Goal: Information Seeking & Learning: Learn about a topic

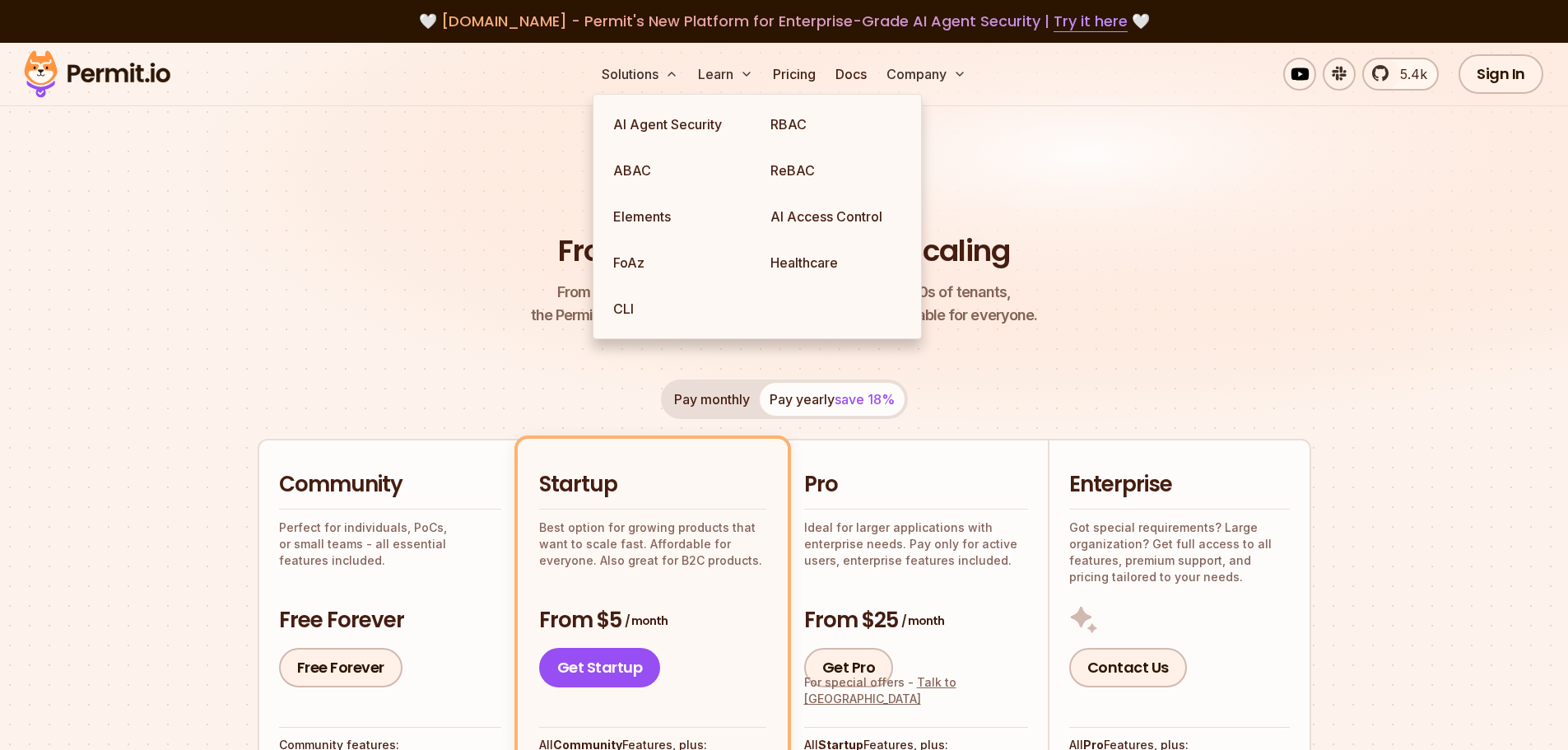
click at [658, 167] on link "ABAC" at bounding box center [678, 171] width 157 height 46
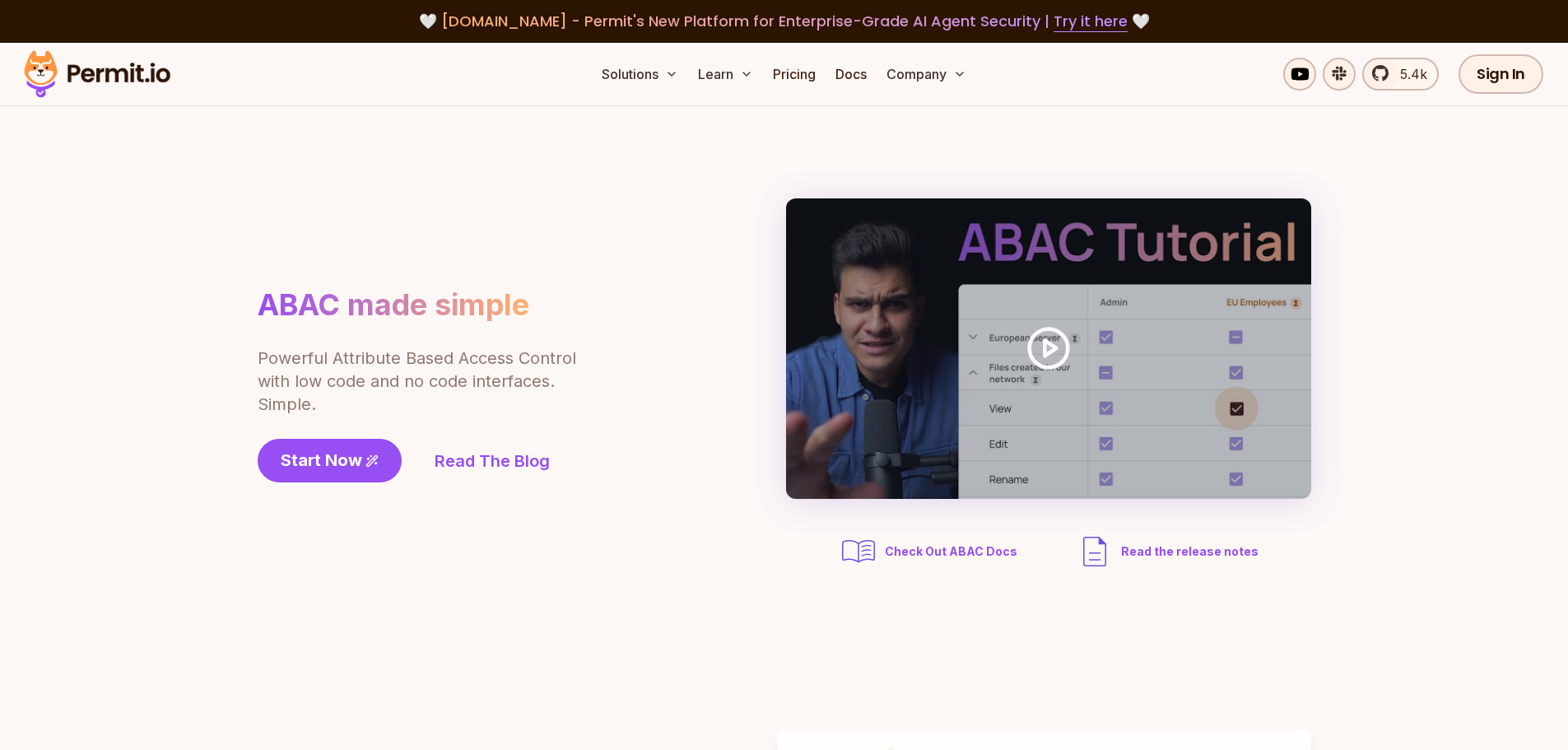
click at [490, 457] on link "Read The Blog" at bounding box center [492, 462] width 115 height 23
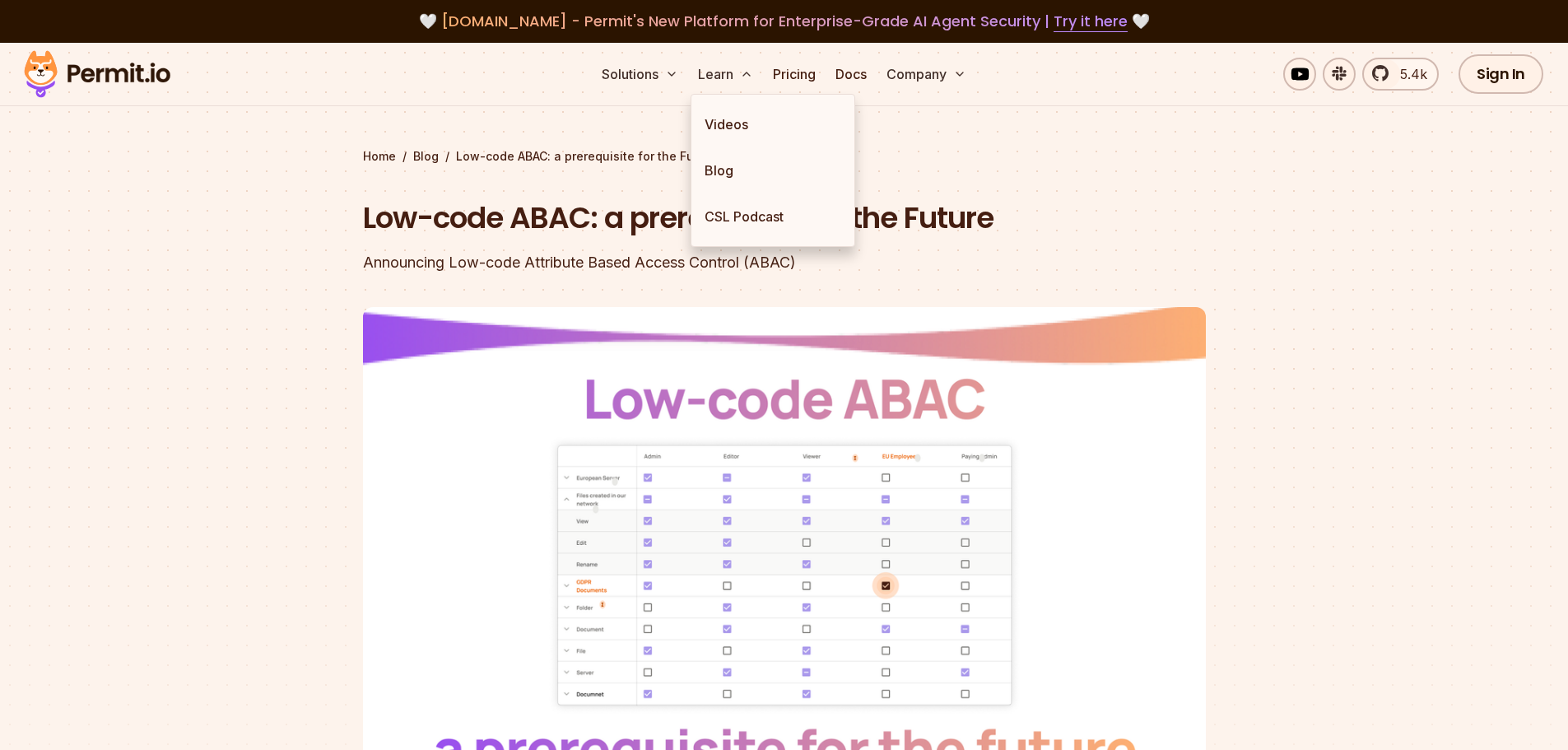
click at [736, 177] on link "Blog" at bounding box center [773, 171] width 163 height 46
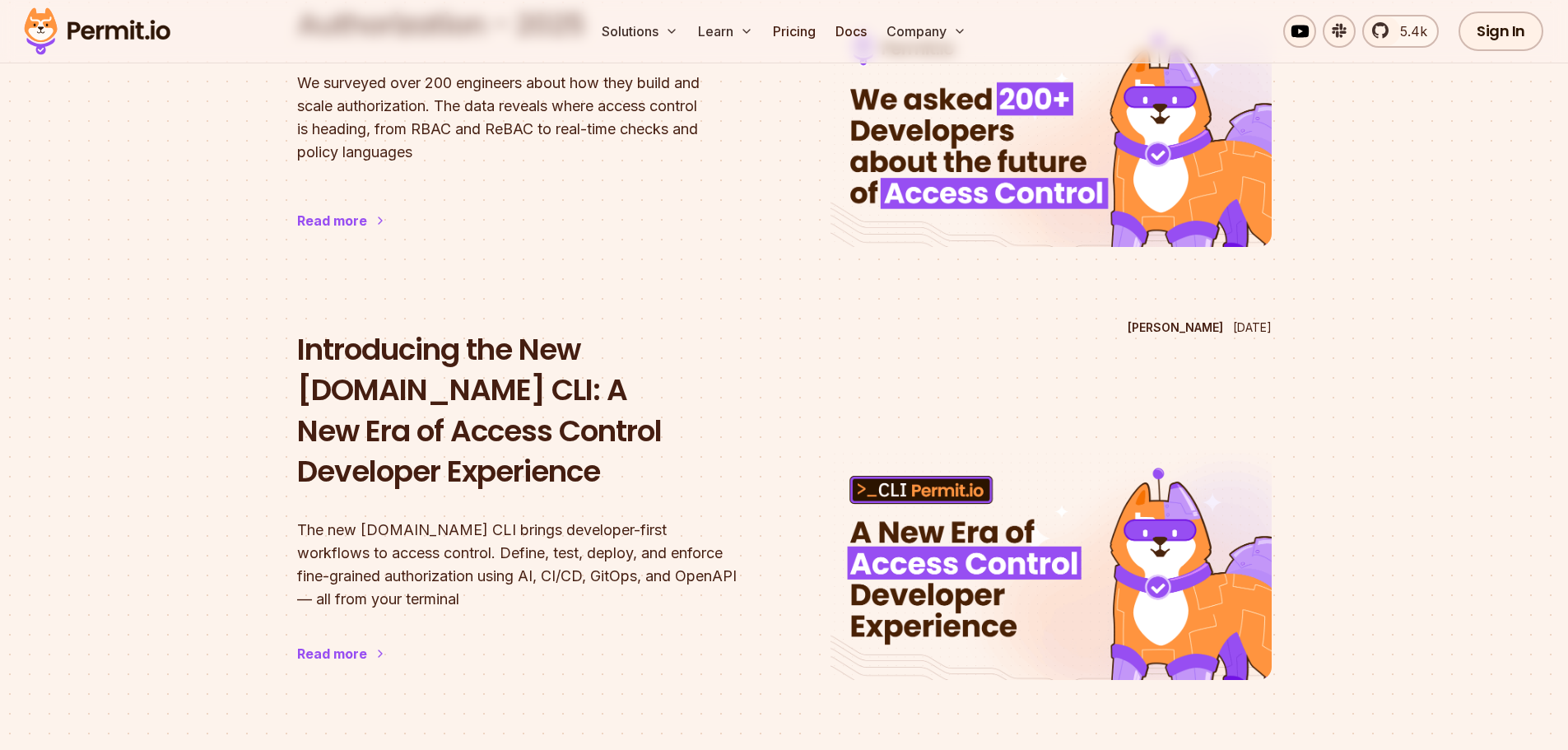
scroll to position [329, 0]
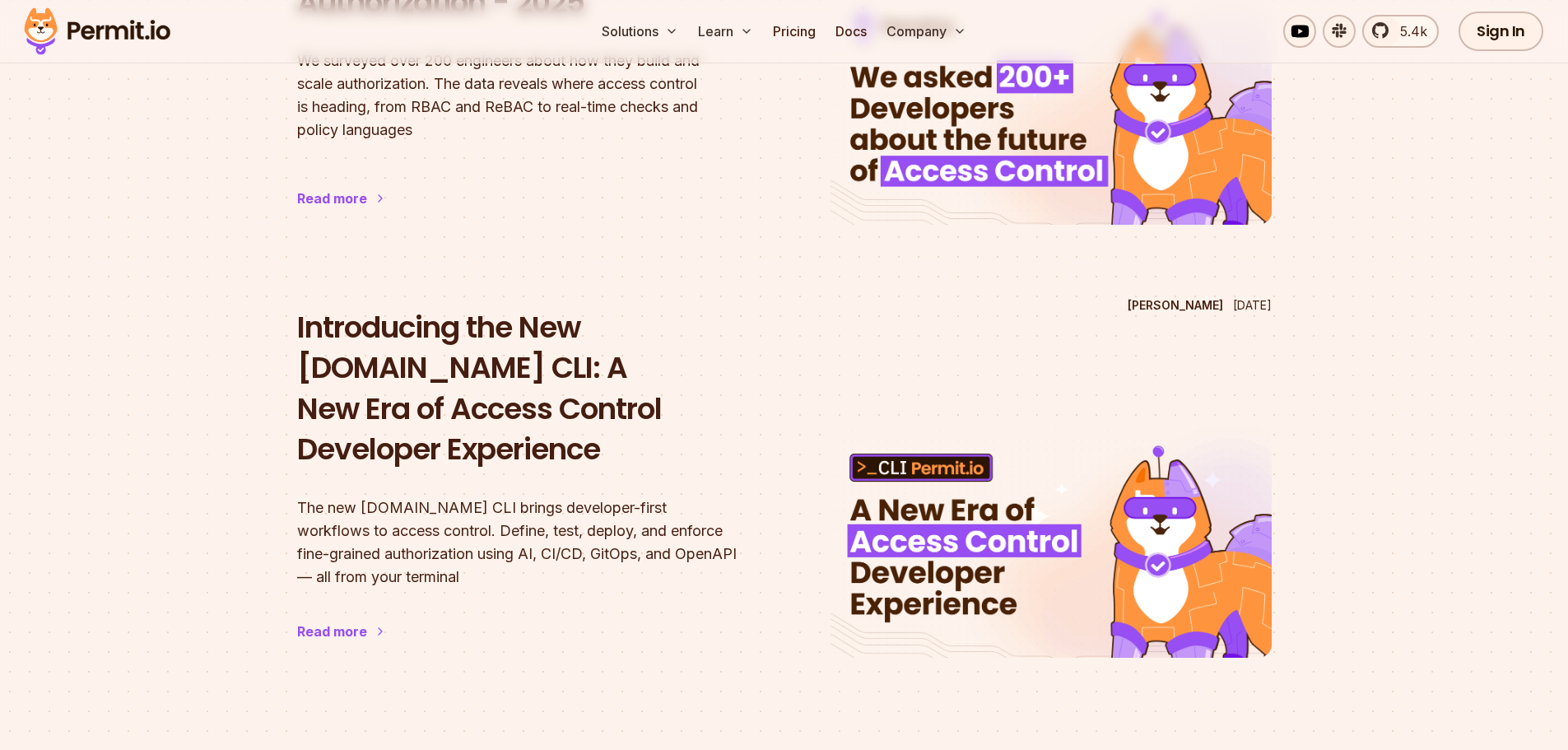
click at [345, 200] on div "Read more" at bounding box center [332, 199] width 70 height 20
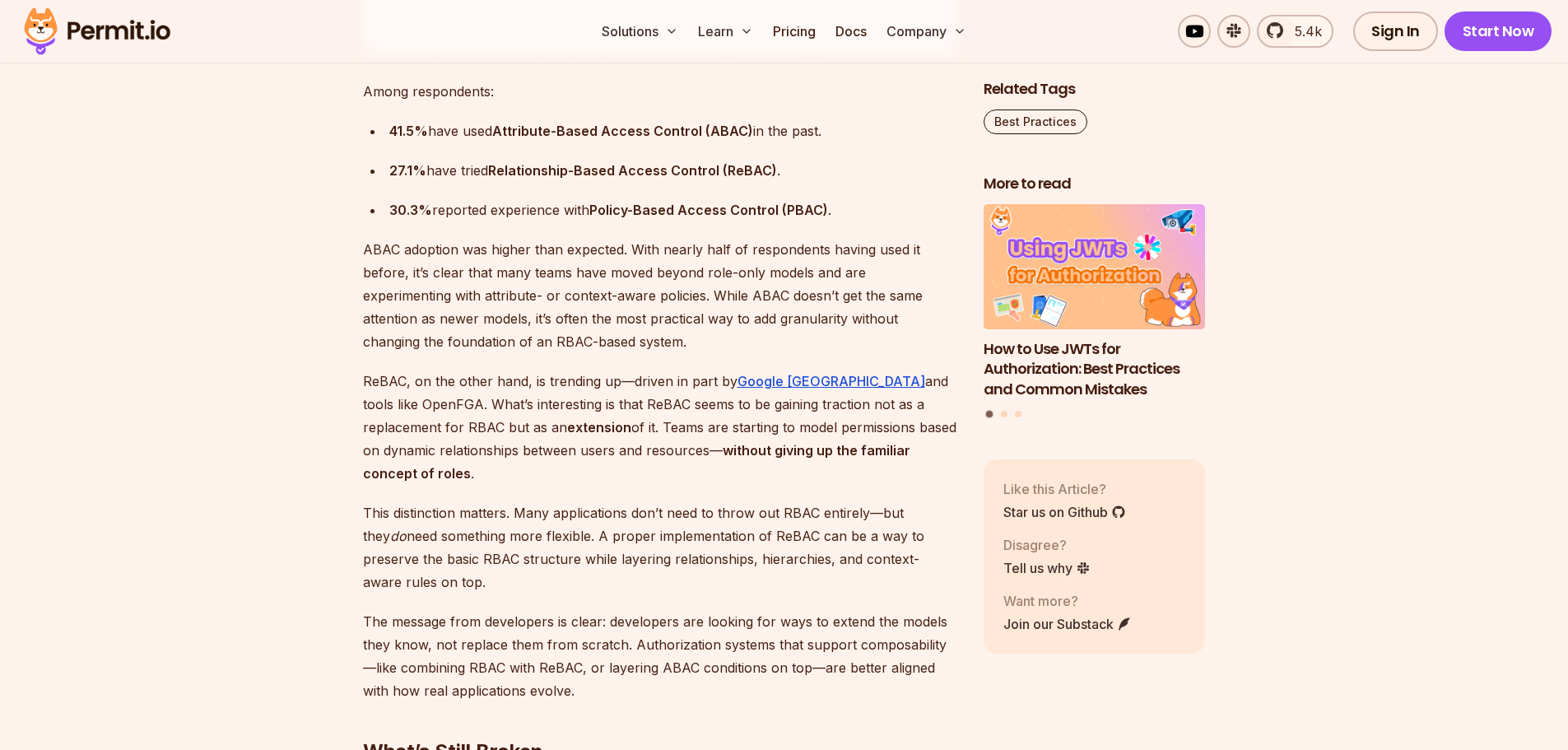
scroll to position [2882, 0]
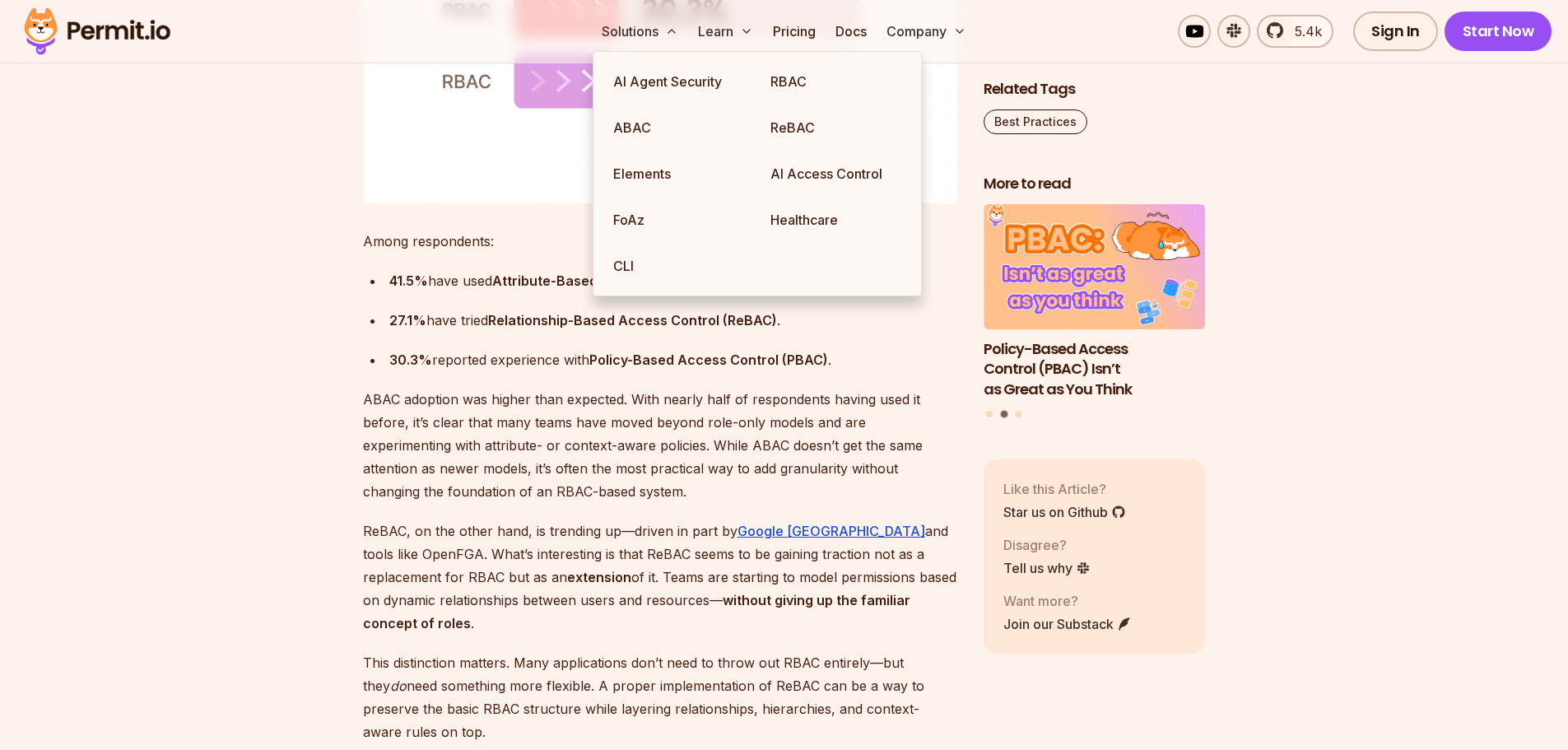
click at [803, 130] on link "ReBAC" at bounding box center [836, 128] width 157 height 46
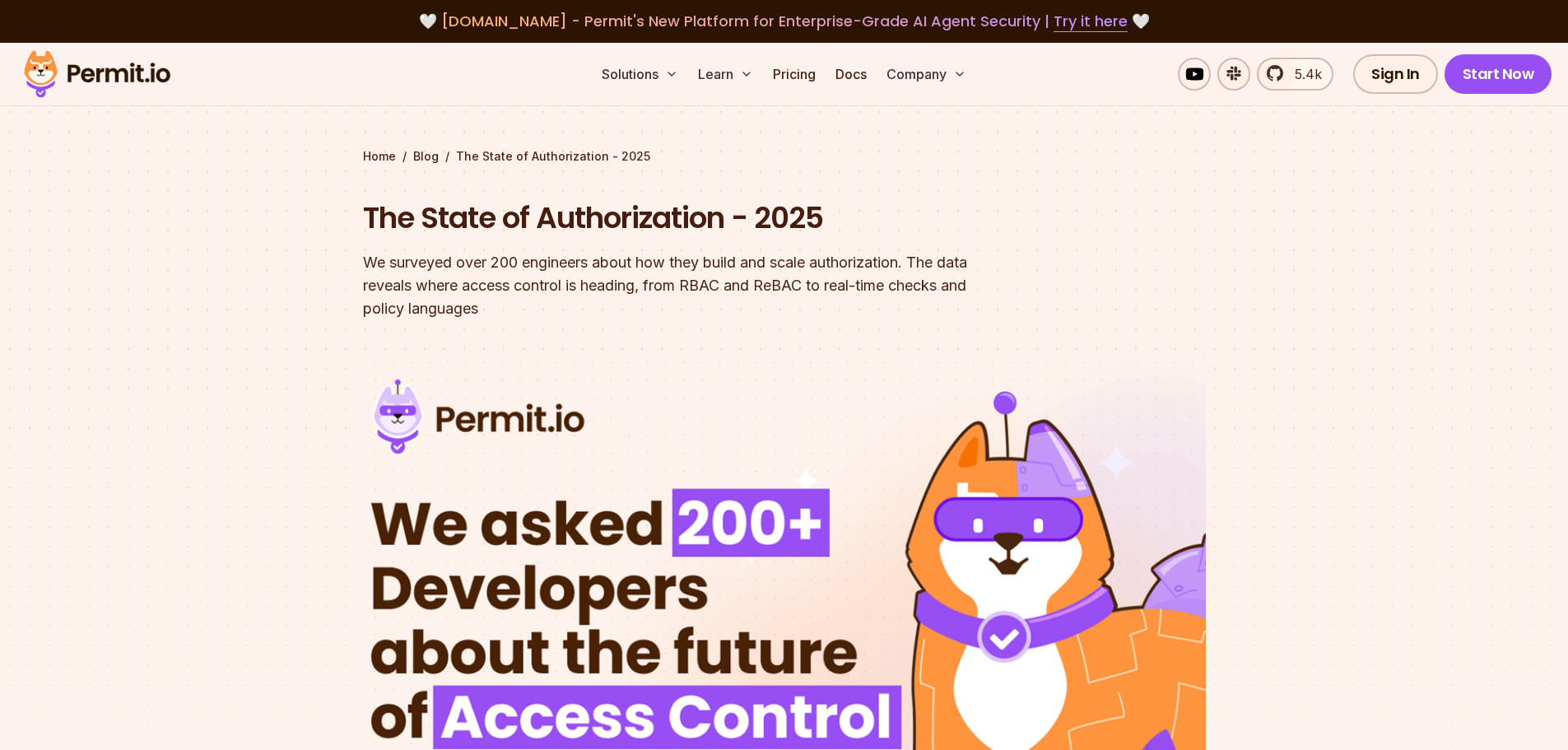
scroll to position [2882, 0]
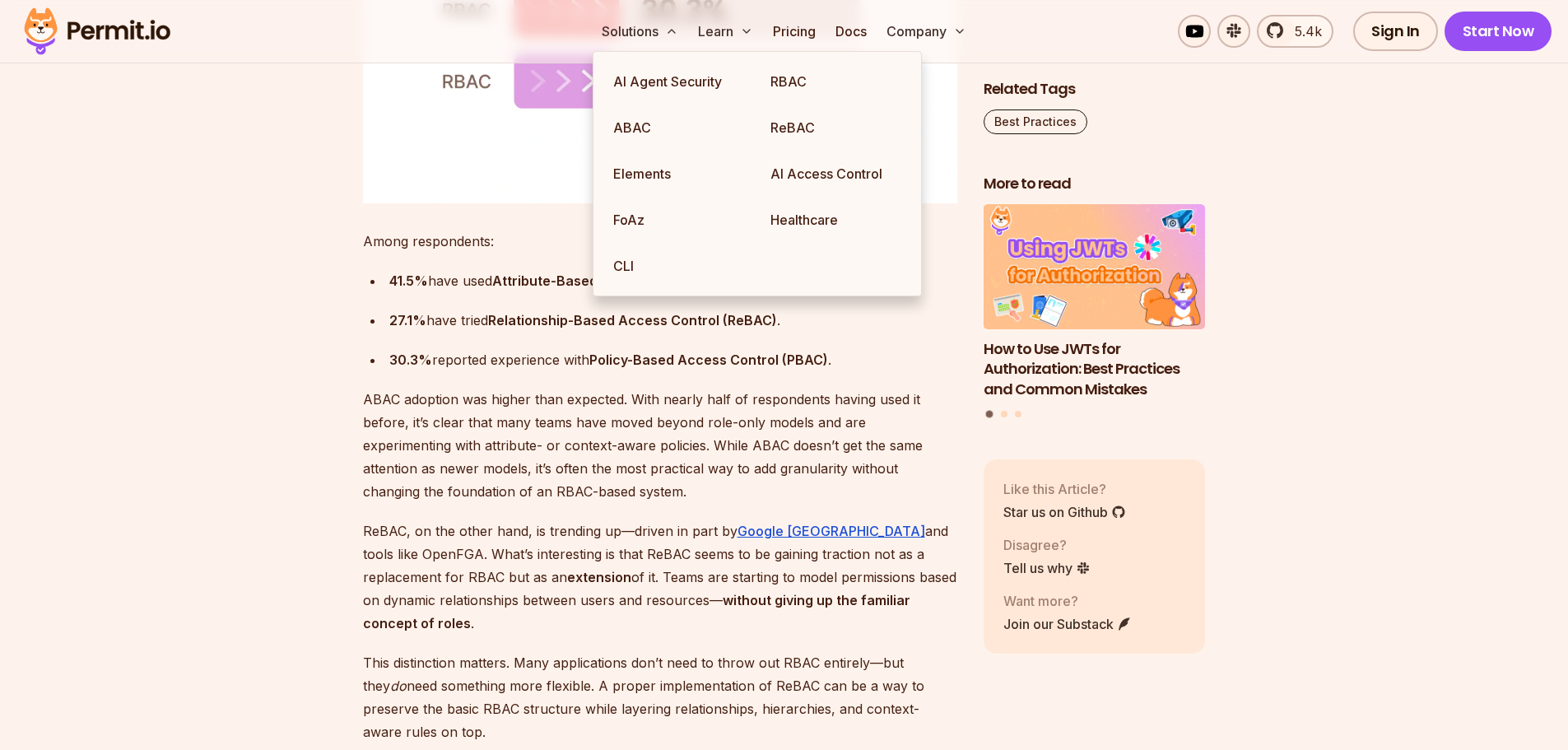
click at [808, 80] on link "RBAC" at bounding box center [836, 82] width 157 height 46
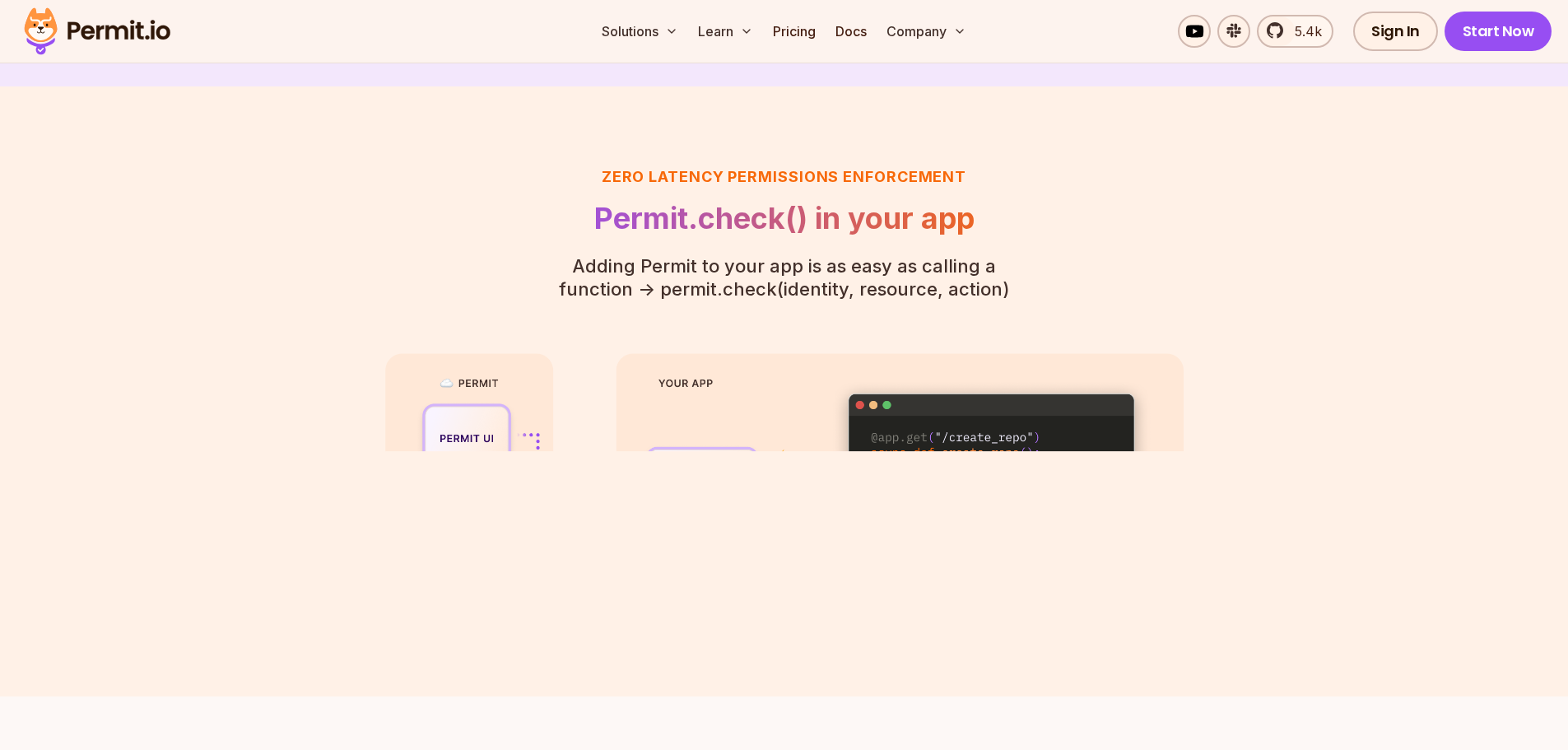
scroll to position [3623, 0]
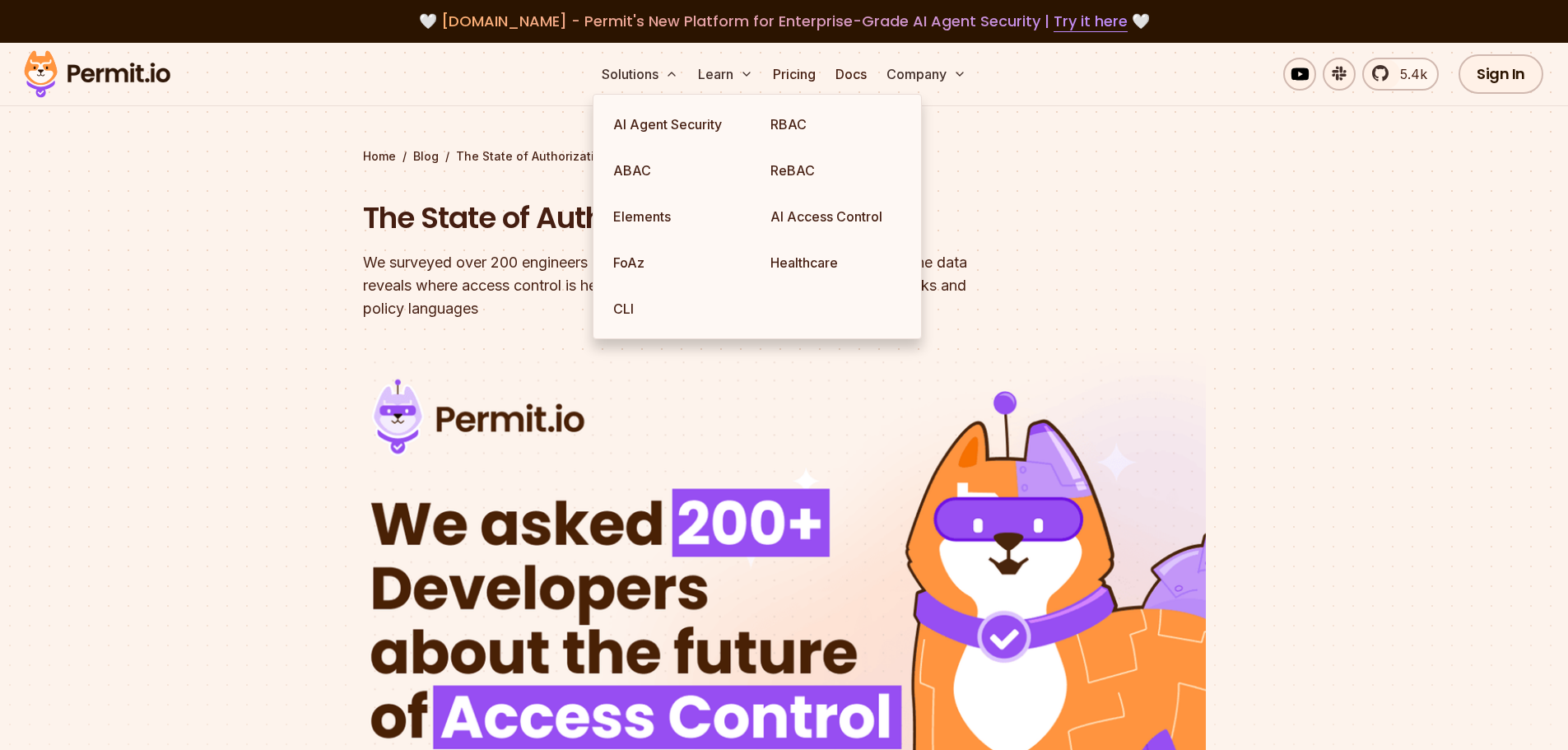
click at [659, 215] on link "Elements" at bounding box center [678, 217] width 157 height 46
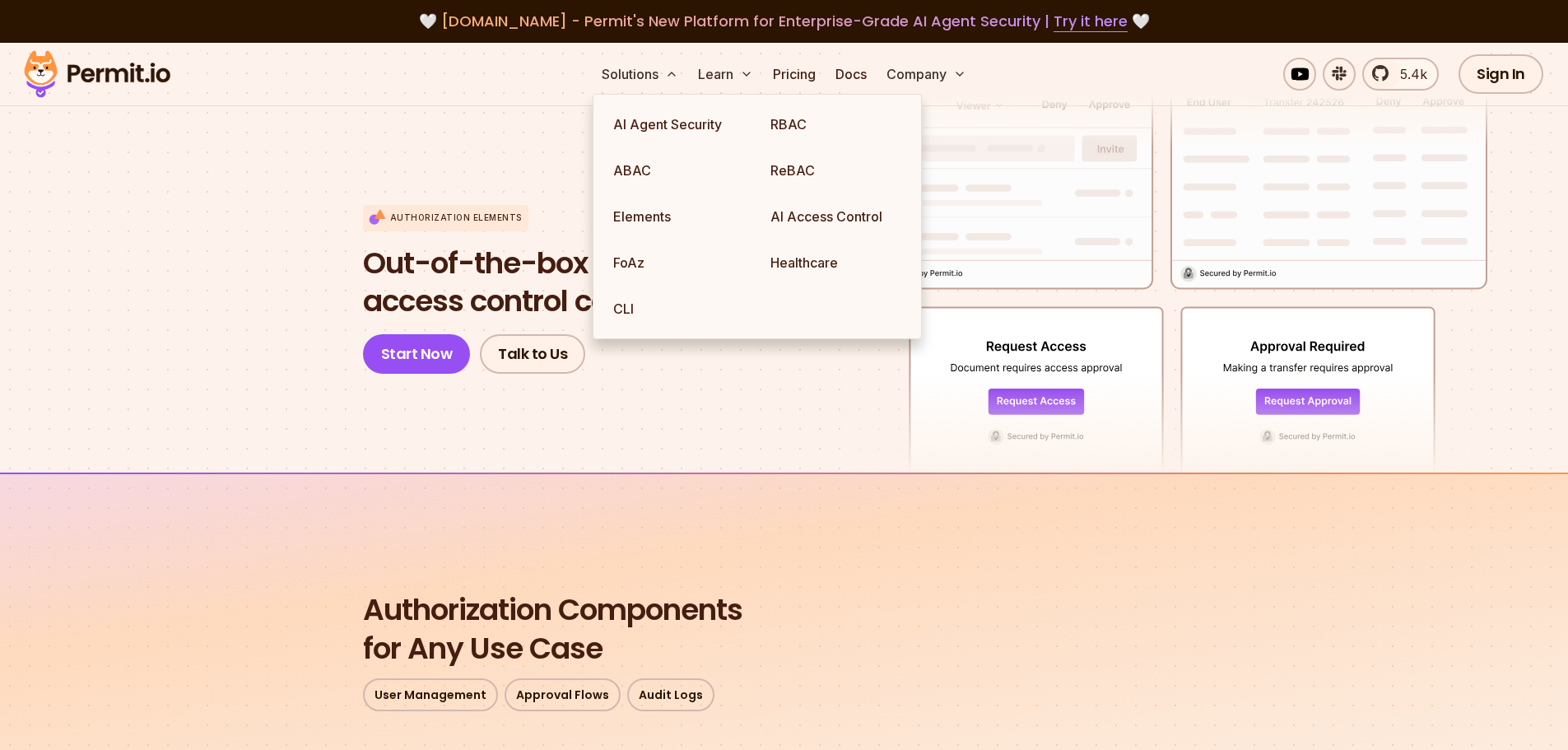
click at [653, 172] on link "ABAC" at bounding box center [678, 171] width 157 height 46
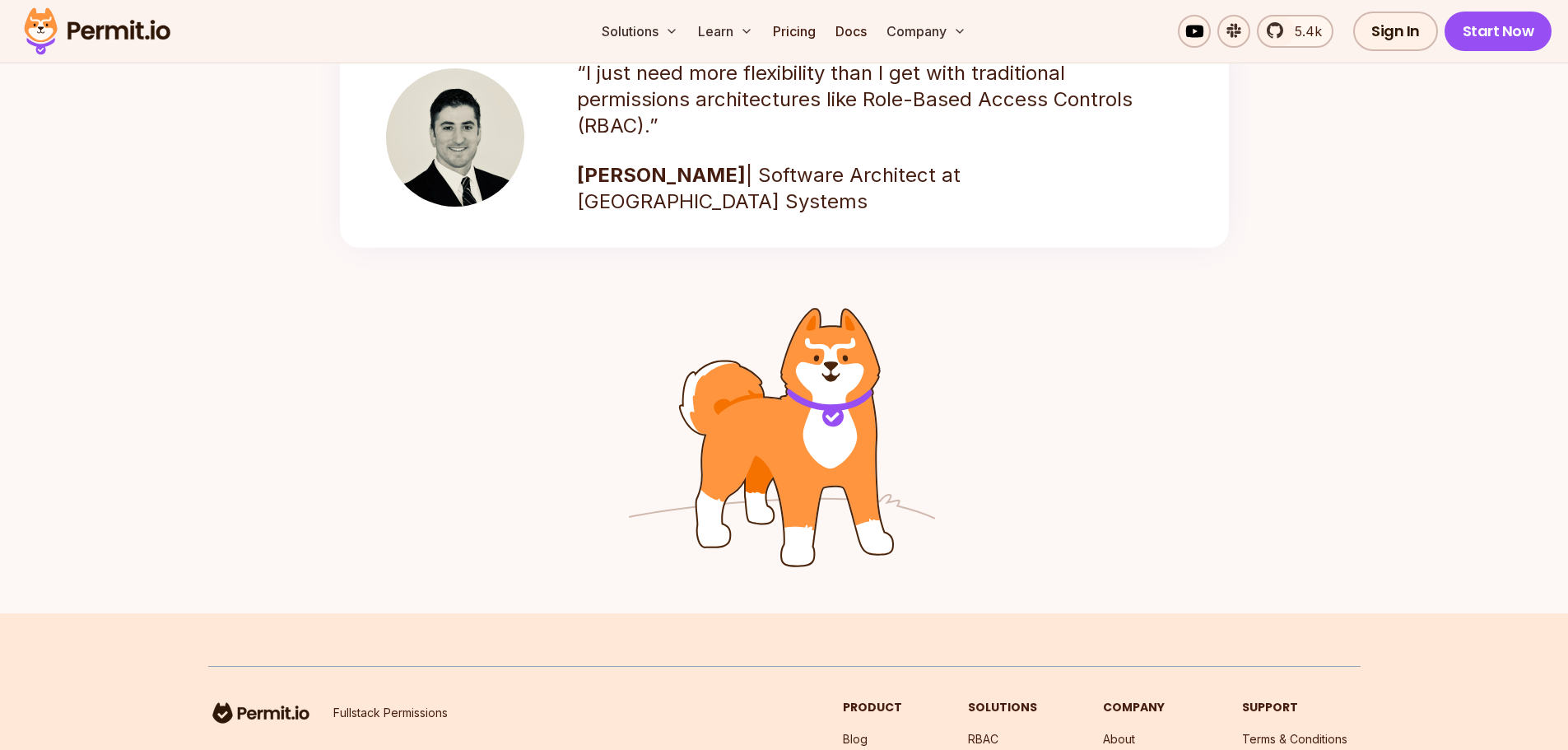
scroll to position [2696, 0]
